Goal: Task Accomplishment & Management: Manage account settings

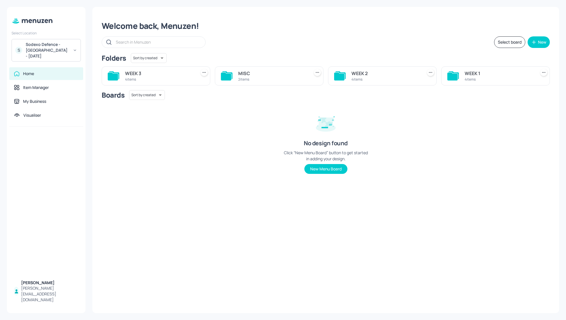
click at [135, 74] on div "WEEK 3" at bounding box center [159, 73] width 69 height 7
click at [366, 73] on div "DINNER" at bounding box center [385, 73] width 69 height 7
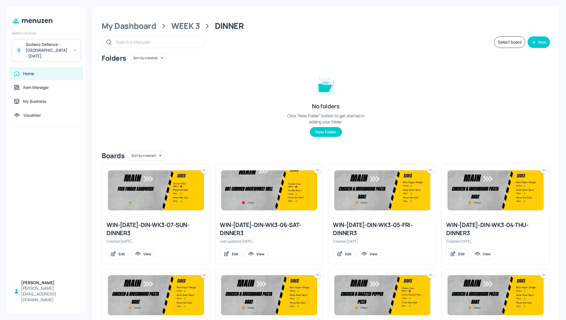
click at [442, 87] on div "Folders Sort by created id ​ No folders Click “New Folder” button to get starte…" at bounding box center [326, 99] width 448 height 93
click at [445, 95] on div "Folders Sort by created id ​ No folders Click “New Folder” button to get starte…" at bounding box center [326, 99] width 448 height 93
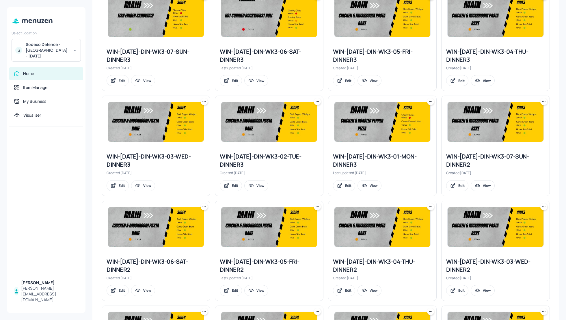
scroll to position [200, 0]
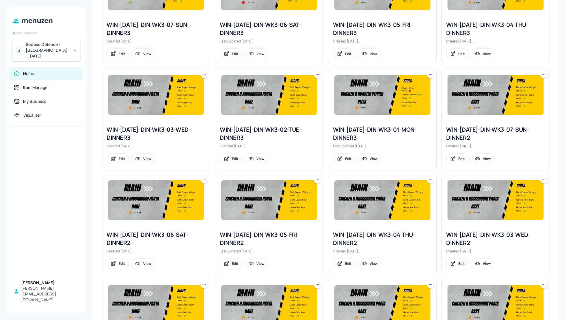
click at [380, 130] on div "WIN-[DATE]-DIN-WK3-01-MON-DINNER3" at bounding box center [382, 134] width 99 height 16
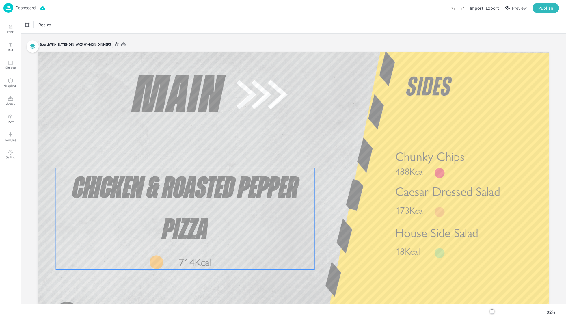
click at [215, 184] on span "Chicken & Roasted Pepper Pizza" at bounding box center [184, 209] width 225 height 72
click at [180, 157] on icon "Edit Item" at bounding box center [181, 158] width 5 height 5
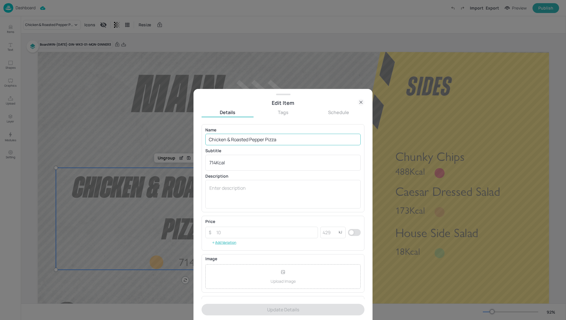
click at [245, 138] on input "Chicken & Roasted Pepper Pizza" at bounding box center [282, 140] width 155 height 12
paste input "Kyiv"
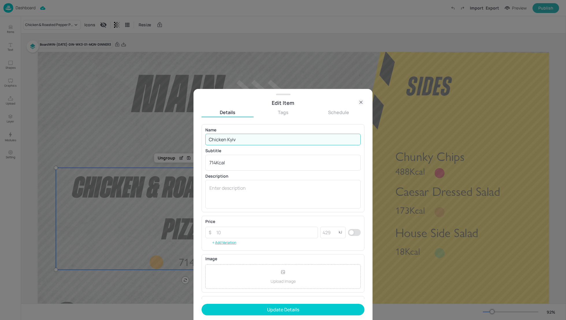
type input "Chicken Kyiv"
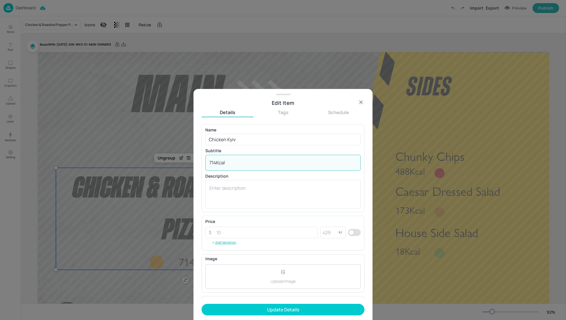
drag, startPoint x: 228, startPoint y: 162, endPoint x: 180, endPoint y: 161, distance: 47.9
click at [180, 161] on div "Edit Item Details Tags Schedule Name Chicken Kyiv ​ Subtitle 714Kcal x ​ Descri…" at bounding box center [283, 160] width 566 height 320
paste textarea "548"
click at [219, 162] on textarea "548 Kcal" at bounding box center [282, 162] width 147 height 6
type textarea "548Kcal"
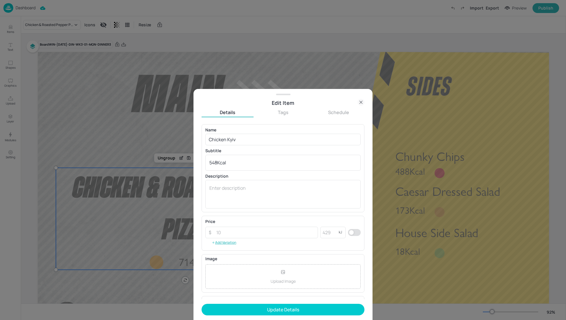
scroll to position [38, 0]
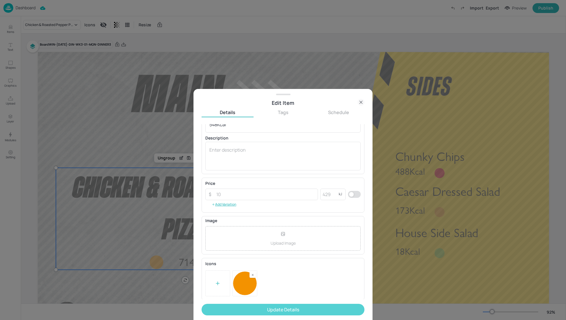
click at [312, 308] on button "Update Details" at bounding box center [282, 310] width 163 height 12
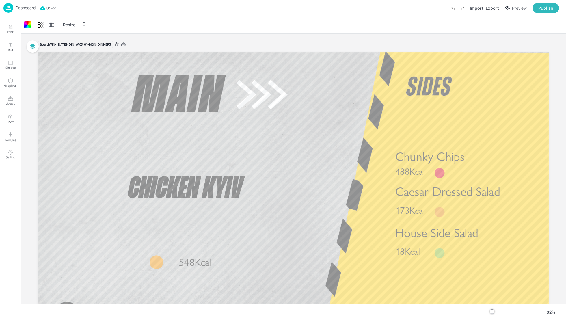
click at [491, 9] on div "Export" at bounding box center [491, 8] width 13 height 6
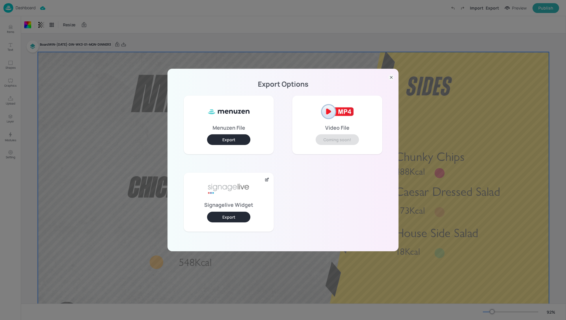
click at [231, 215] on button "Export" at bounding box center [228, 217] width 43 height 11
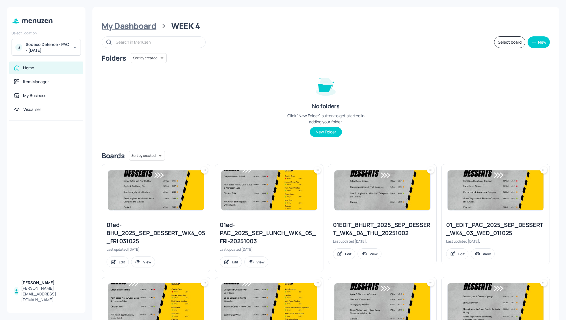
click at [126, 28] on div "My Dashboard" at bounding box center [129, 26] width 55 height 10
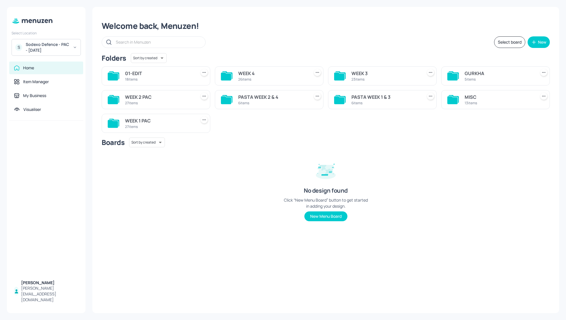
click at [141, 119] on div "WEEK 1 PAC" at bounding box center [159, 120] width 69 height 7
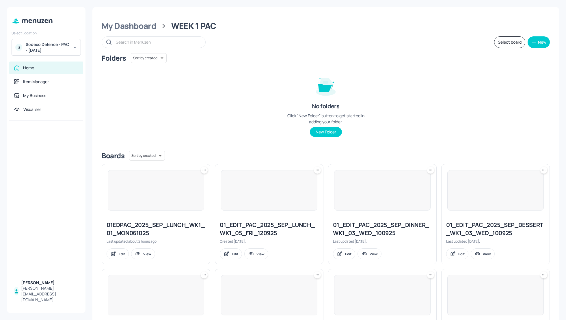
click at [227, 106] on div "Folders Sort by created id ​ No folders Click “New Folder” button to get starte…" at bounding box center [326, 99] width 448 height 93
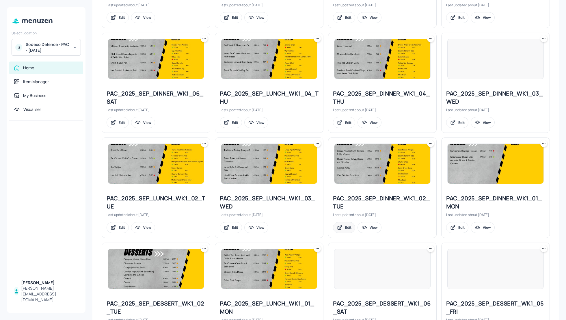
scroll to position [446, 0]
click at [160, 195] on div "PAC_2025_SEP_LUNCH_WK1_02_TUE" at bounding box center [155, 202] width 99 height 16
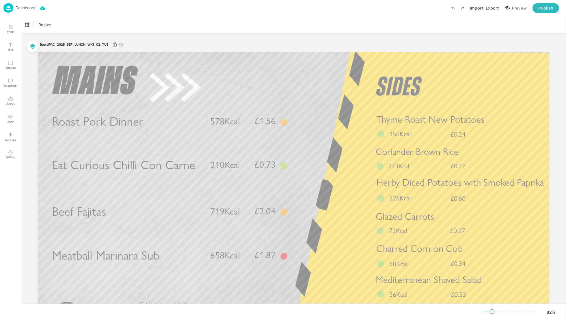
click at [28, 5] on div "Dashboard" at bounding box center [19, 8] width 32 height 10
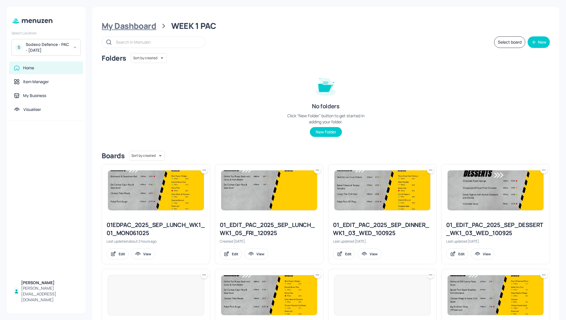
click at [119, 28] on div "My Dashboard" at bounding box center [129, 26] width 55 height 10
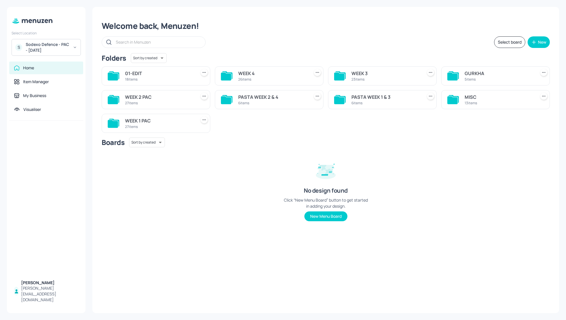
click at [280, 30] on div "Welcome back, Menuzen!" at bounding box center [326, 26] width 448 height 10
click at [53, 44] on div "Sodexo Defence - PAC - September 2025" at bounding box center [48, 48] width 44 height 12
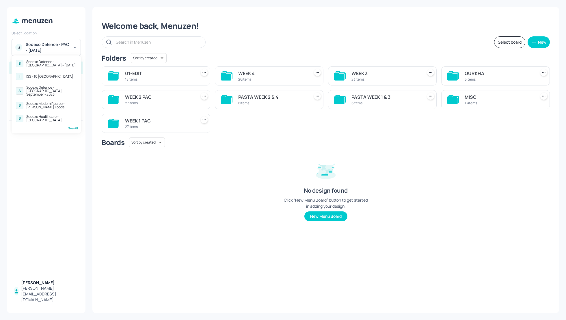
click at [53, 89] on div "Sodexo Defence - Colchester - September - 2025" at bounding box center [51, 91] width 50 height 10
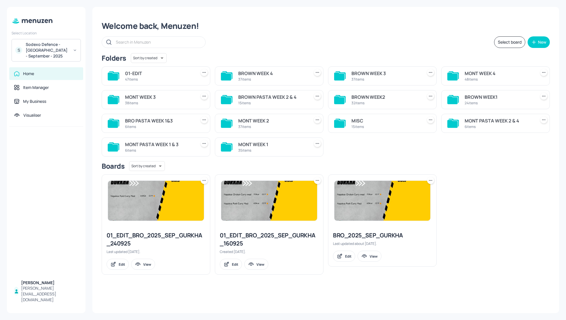
click at [467, 96] on div "BROWN WEEK1" at bounding box center [498, 96] width 69 height 7
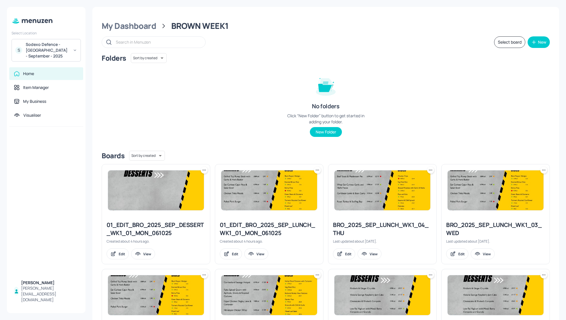
click at [482, 104] on div "Folders Sort by created id ​ No folders Click “New Folder” button to get starte…" at bounding box center [326, 99] width 448 height 93
click at [474, 104] on div "Folders Sort by created id ​ No folders Click “New Folder” button to get starte…" at bounding box center [326, 99] width 448 height 93
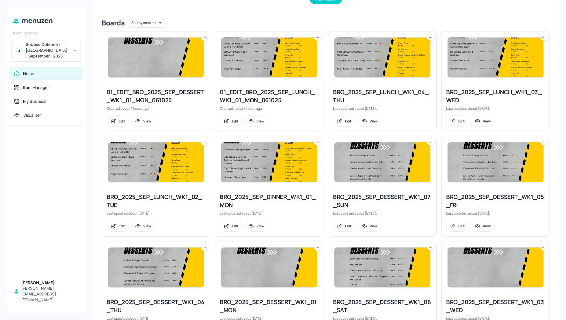
scroll to position [134, 0]
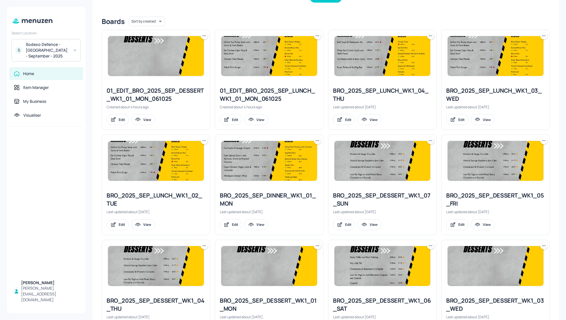
click at [172, 196] on div "BRO_2025_SEP_LUNCH_WK1_02_TUE" at bounding box center [155, 199] width 99 height 16
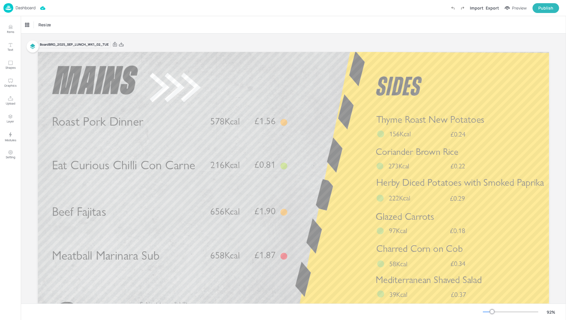
click at [32, 6] on p "Dashboard" at bounding box center [26, 8] width 20 height 4
